Goal: Contribute content: Contribute content

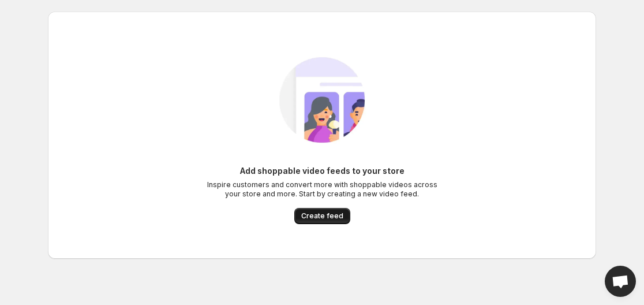
click at [333, 215] on span "Create feed" at bounding box center [322, 215] width 42 height 9
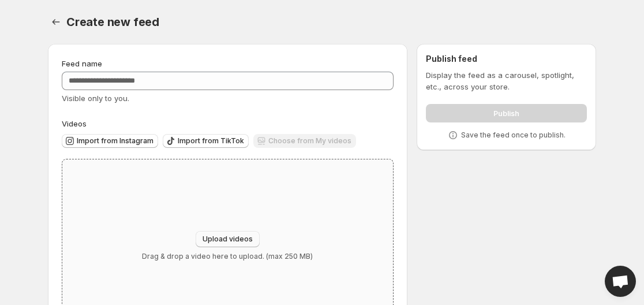
click at [216, 242] on span "Upload videos" at bounding box center [227, 238] width 50 height 9
type input "**********"
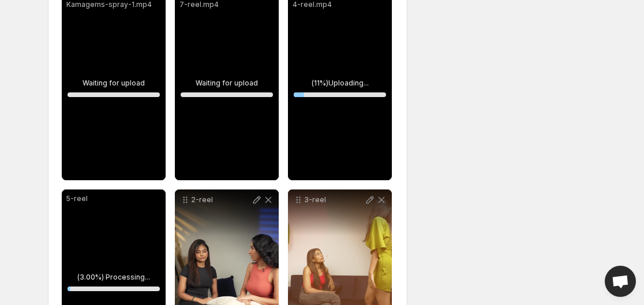
scroll to position [716, 0]
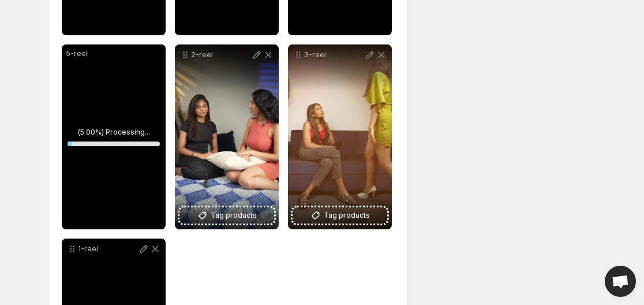
scroll to position [862, 0]
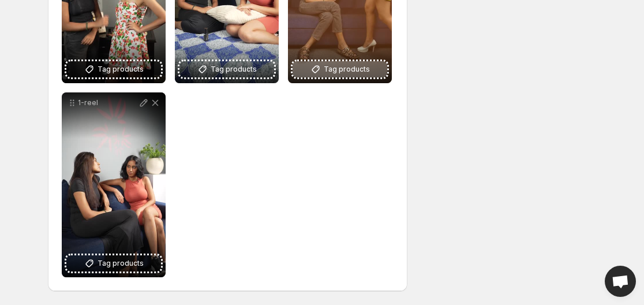
click at [324, 70] on button "Tag products" at bounding box center [339, 69] width 95 height 16
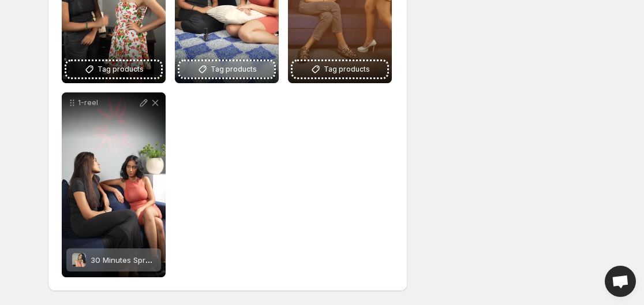
click at [246, 65] on span "Tag products" at bounding box center [233, 69] width 46 height 12
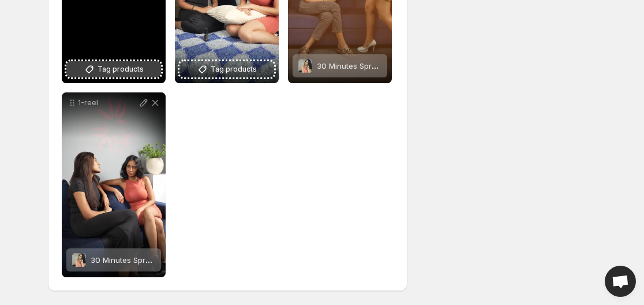
click at [122, 63] on span "Tag products" at bounding box center [120, 69] width 46 height 12
click at [100, 67] on span "Tag products" at bounding box center [120, 69] width 46 height 12
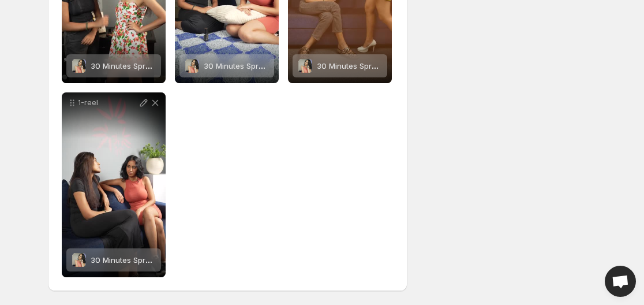
scroll to position [695, 0]
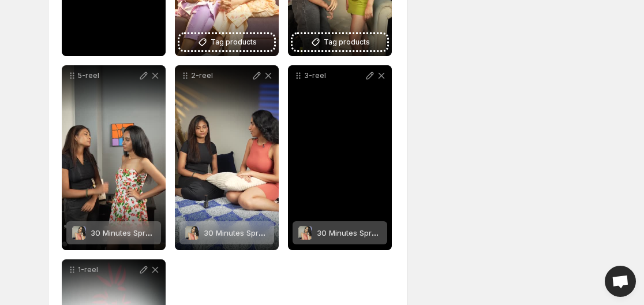
click at [344, 48] on span "Tag products" at bounding box center [347, 42] width 46 height 12
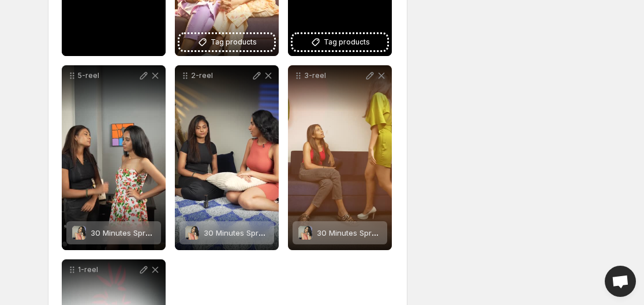
scroll to position [581, 0]
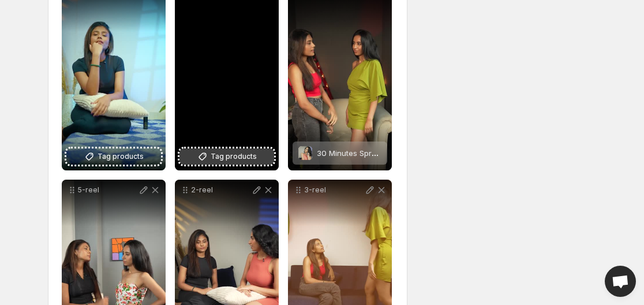
click at [231, 160] on span "Tag products" at bounding box center [233, 157] width 46 height 12
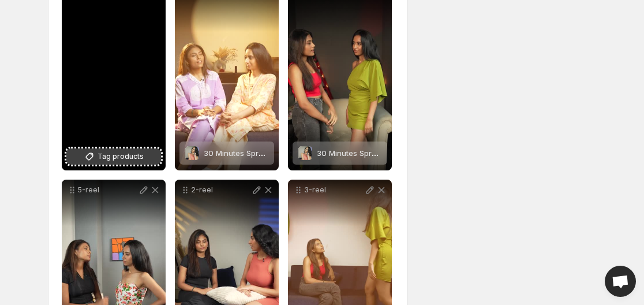
click at [125, 160] on span "Tag products" at bounding box center [120, 157] width 46 height 12
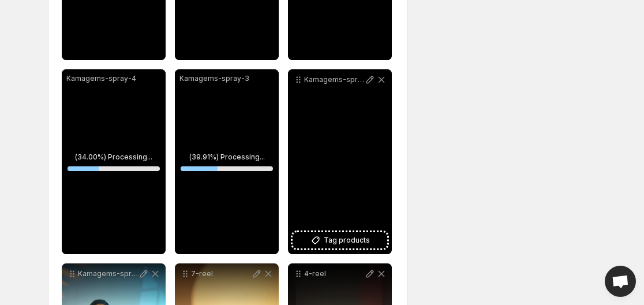
scroll to position [297, 0]
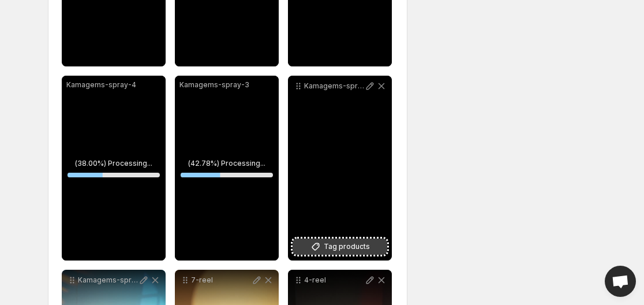
click at [335, 253] on button "Tag products" at bounding box center [339, 246] width 95 height 16
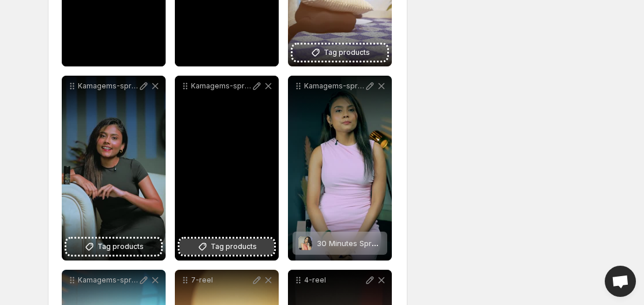
click at [231, 242] on span "Tag products" at bounding box center [233, 246] width 46 height 12
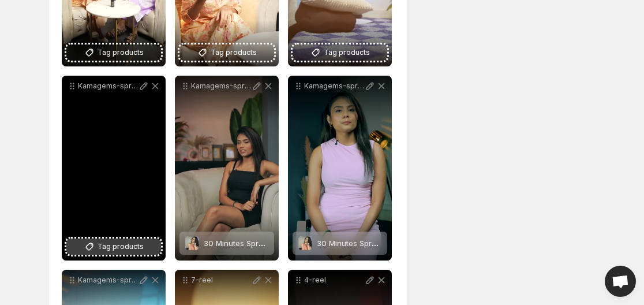
click at [142, 242] on span "Tag products" at bounding box center [120, 246] width 46 height 12
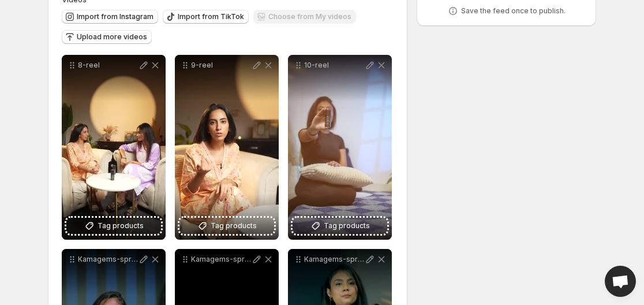
scroll to position [123, 0]
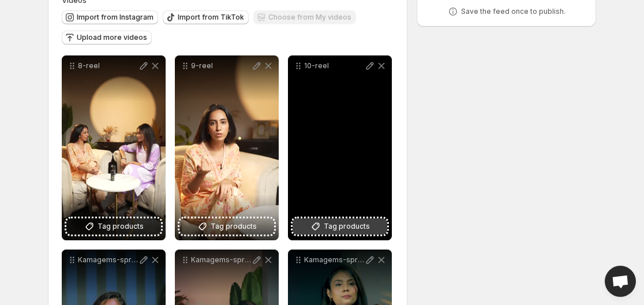
click at [340, 221] on span "Tag products" at bounding box center [347, 226] width 46 height 12
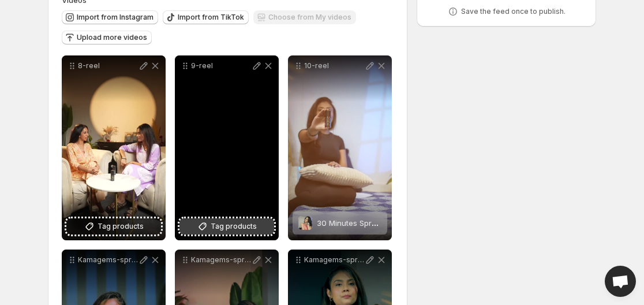
click at [217, 223] on span "Tag products" at bounding box center [233, 226] width 46 height 12
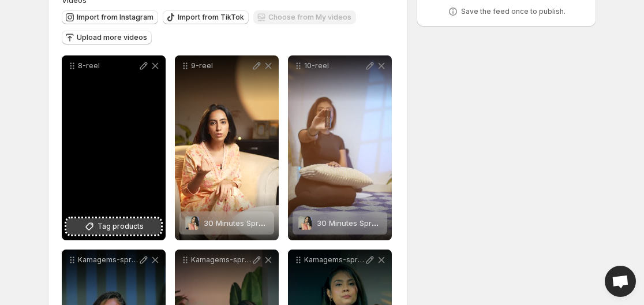
click at [110, 220] on span "Tag products" at bounding box center [120, 226] width 46 height 12
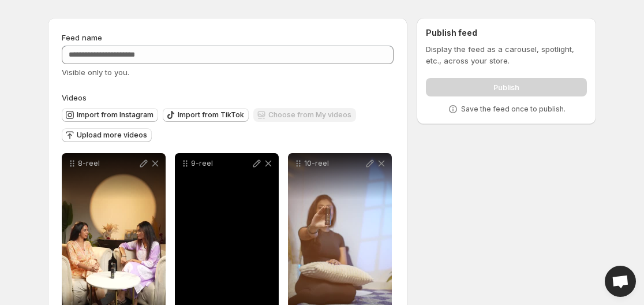
scroll to position [0, 0]
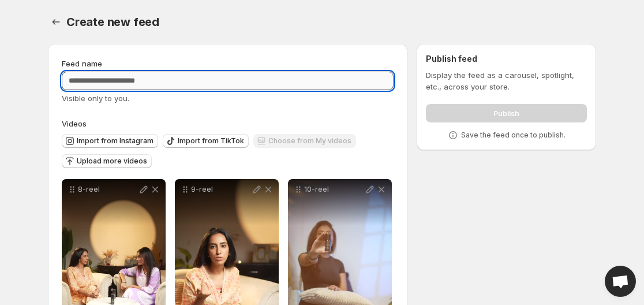
click at [228, 78] on input "Feed name" at bounding box center [228, 81] width 332 height 18
type input "**"
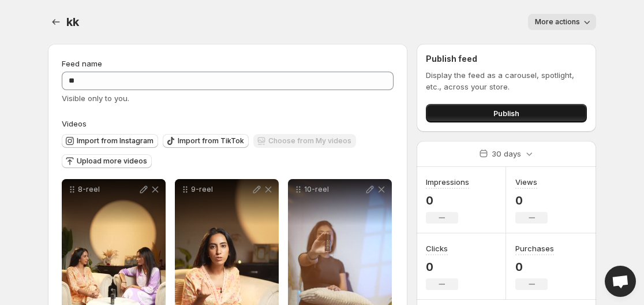
click at [501, 111] on span "Publish" at bounding box center [506, 113] width 26 height 12
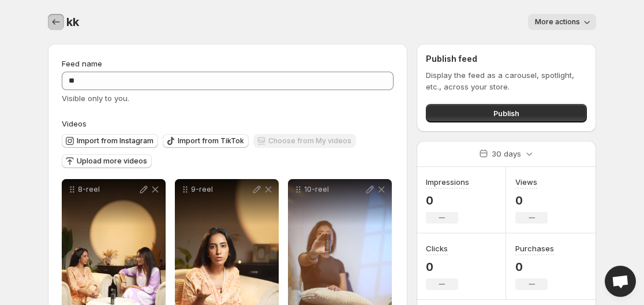
click at [63, 22] on button "Settings" at bounding box center [56, 22] width 16 height 16
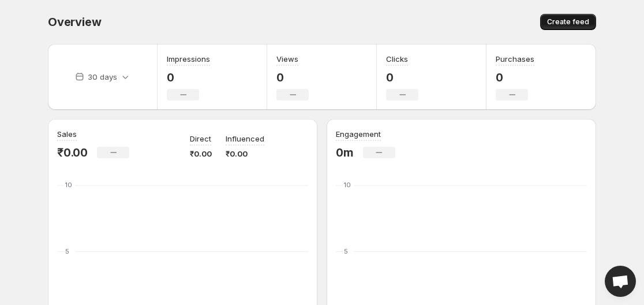
click at [579, 27] on button "Create feed" at bounding box center [568, 22] width 56 height 16
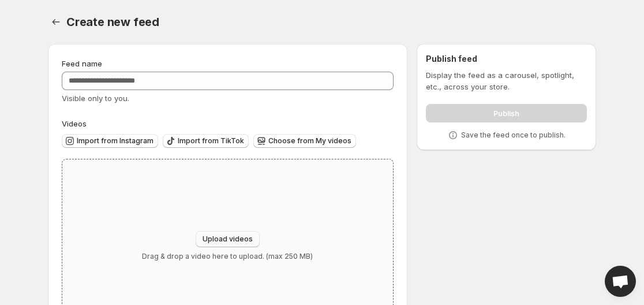
click at [222, 237] on span "Upload videos" at bounding box center [227, 238] width 50 height 9
type input "**********"
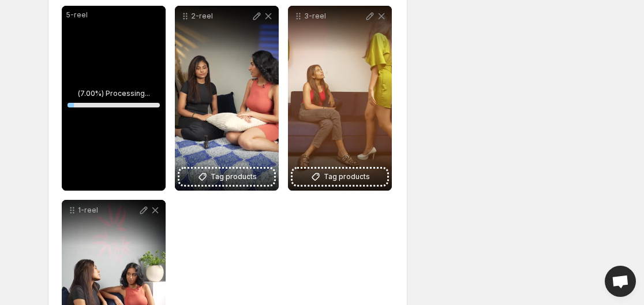
scroll to position [862, 0]
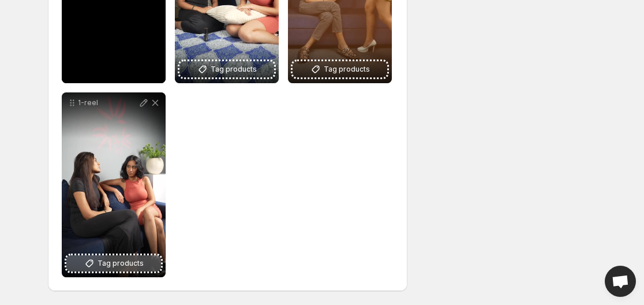
drag, startPoint x: 342, startPoint y: 172, endPoint x: 121, endPoint y: 260, distance: 237.6
click at [121, 260] on span "Tag products" at bounding box center [120, 263] width 46 height 12
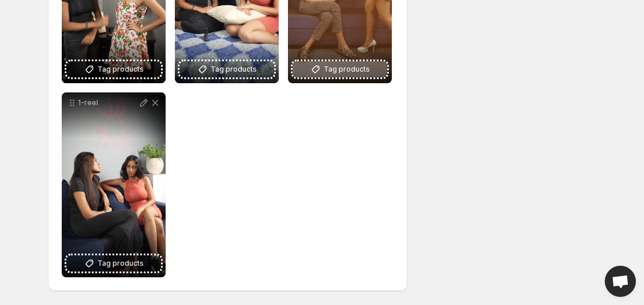
click at [336, 72] on span "Tag products" at bounding box center [347, 69] width 46 height 12
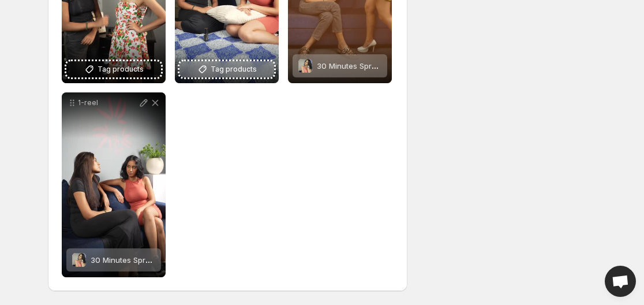
click at [206, 67] on icon at bounding box center [203, 69] width 12 height 12
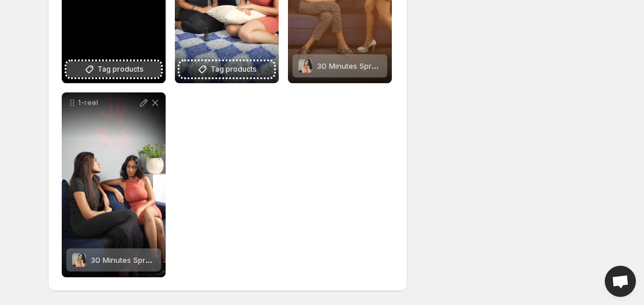
click at [138, 67] on span "Tag products" at bounding box center [120, 69] width 46 height 12
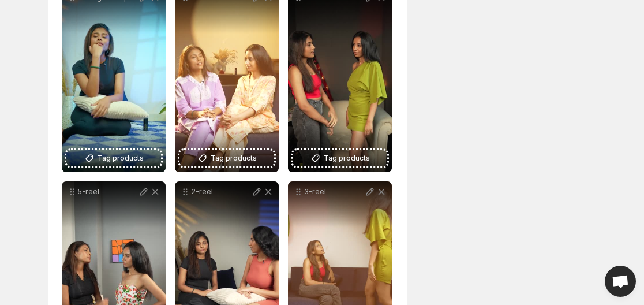
scroll to position [577, 0]
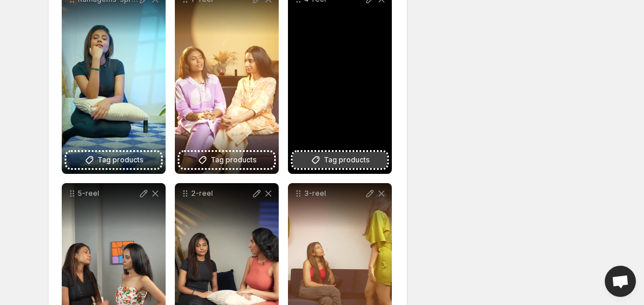
click at [337, 163] on span "Tag products" at bounding box center [347, 160] width 46 height 12
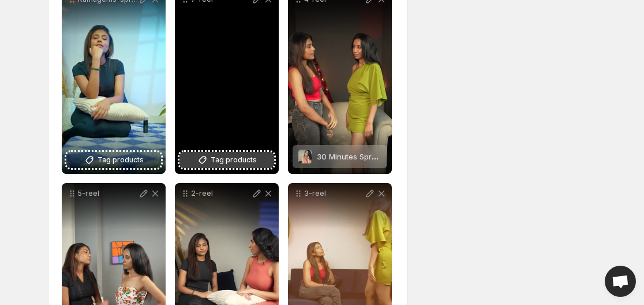
click at [230, 154] on span "Tag products" at bounding box center [233, 160] width 46 height 12
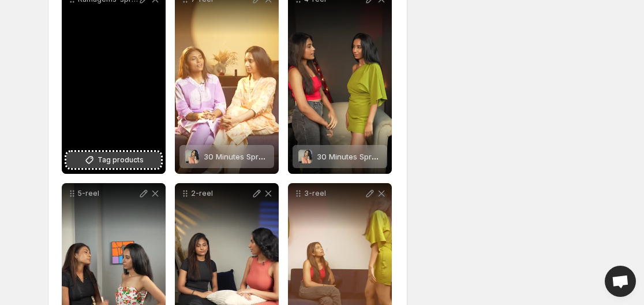
click at [130, 155] on span "Tag products" at bounding box center [120, 160] width 46 height 12
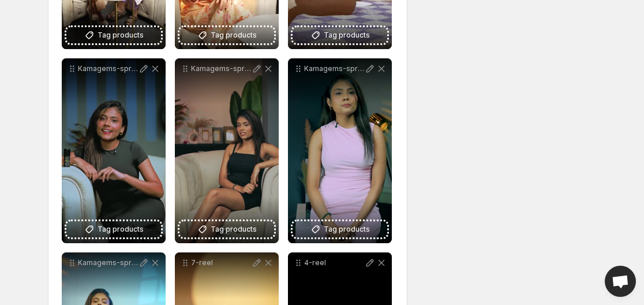
scroll to position [314, 0]
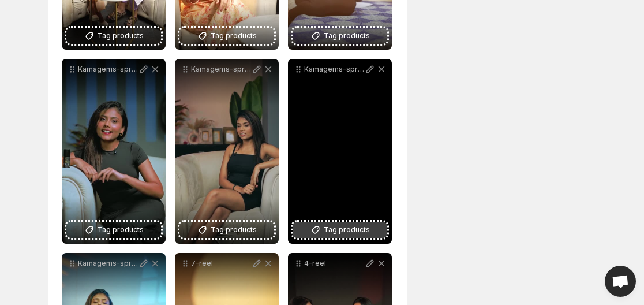
click at [333, 234] on span "Tag products" at bounding box center [347, 230] width 46 height 12
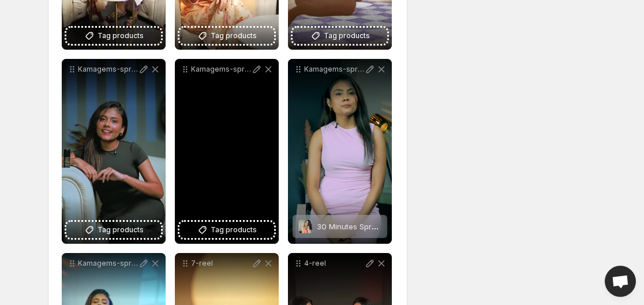
click at [219, 221] on div "Kamagems-spray-3" at bounding box center [227, 151] width 104 height 185
click at [211, 232] on button "Tag products" at bounding box center [226, 229] width 95 height 16
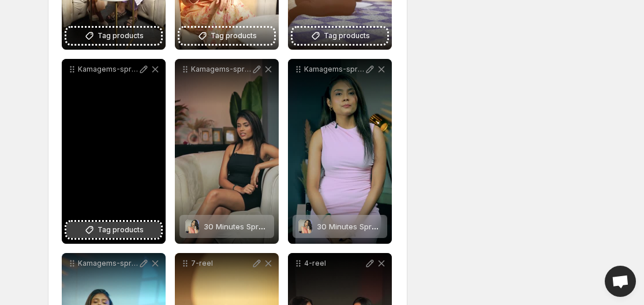
click at [116, 223] on button "Tag products" at bounding box center [113, 229] width 95 height 16
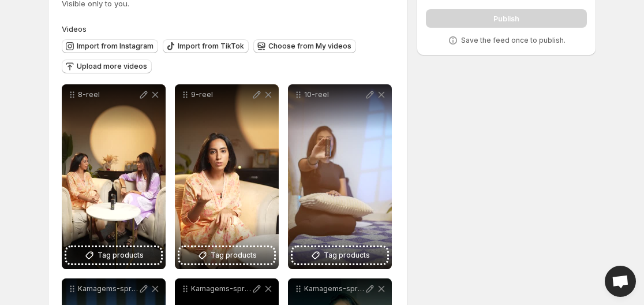
scroll to position [81, 0]
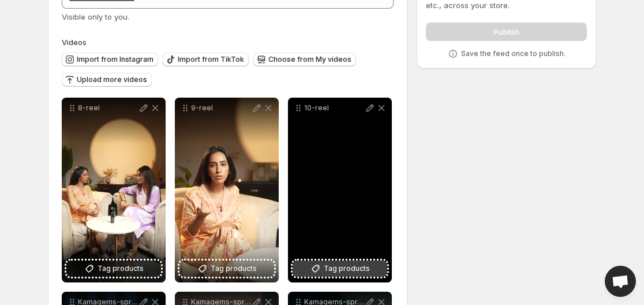
click at [342, 266] on span "Tag products" at bounding box center [347, 268] width 46 height 12
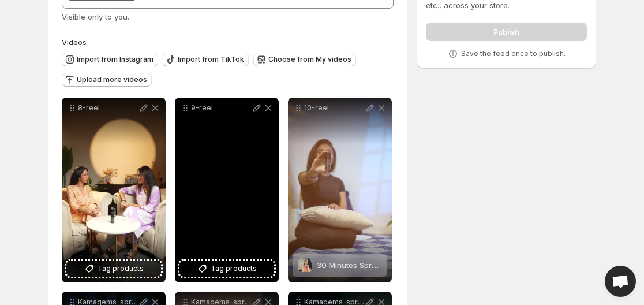
click at [235, 256] on div "9-reel" at bounding box center [227, 189] width 104 height 185
click at [232, 266] on span "Tag products" at bounding box center [233, 268] width 46 height 12
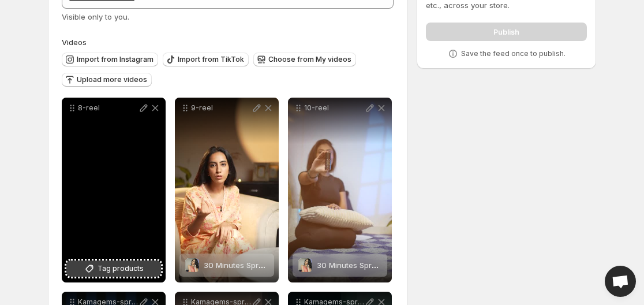
click at [129, 261] on button "Tag products" at bounding box center [113, 268] width 95 height 16
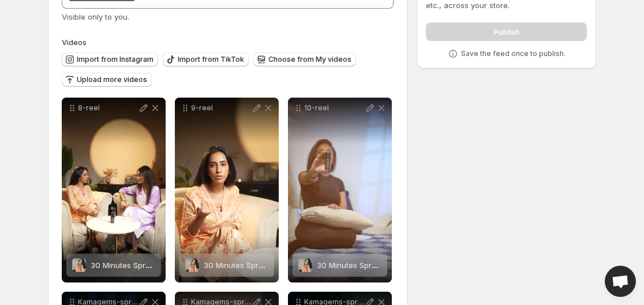
scroll to position [0, 0]
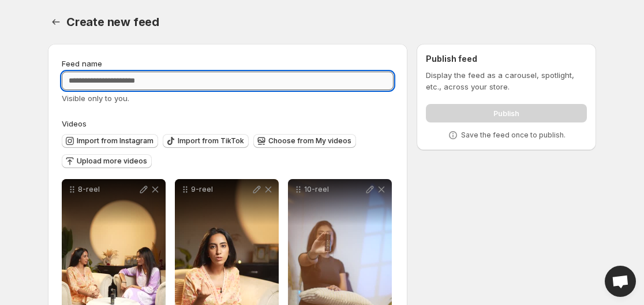
click at [283, 85] on input "Feed name" at bounding box center [228, 81] width 332 height 18
type input "***"
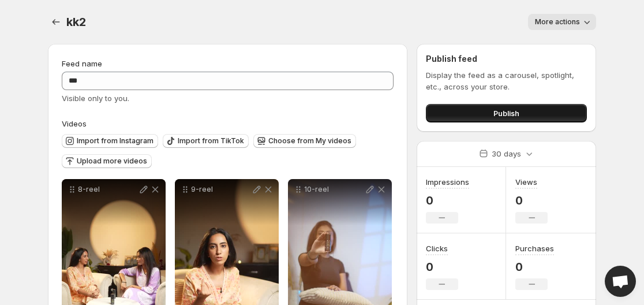
click at [514, 116] on span "Publish" at bounding box center [506, 113] width 26 height 12
